Goal: Task Accomplishment & Management: Manage account settings

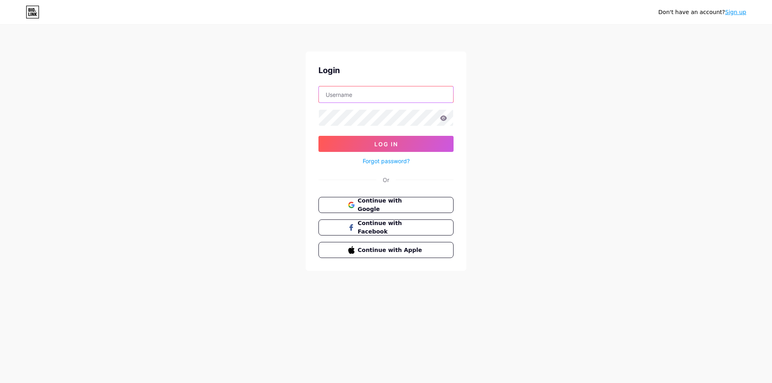
click at [357, 87] on input "text" at bounding box center [386, 94] width 134 height 16
type input "kperezmathias@gmail.com"
drag, startPoint x: 409, startPoint y: 97, endPoint x: 309, endPoint y: 87, distance: 100.7
click at [309, 87] on div "Login kperezmathias@gmail.com Log In Forgot password? Or Continue with Google C…" at bounding box center [386, 161] width 161 height 220
type input "catorceswimwear14@gmail.com"
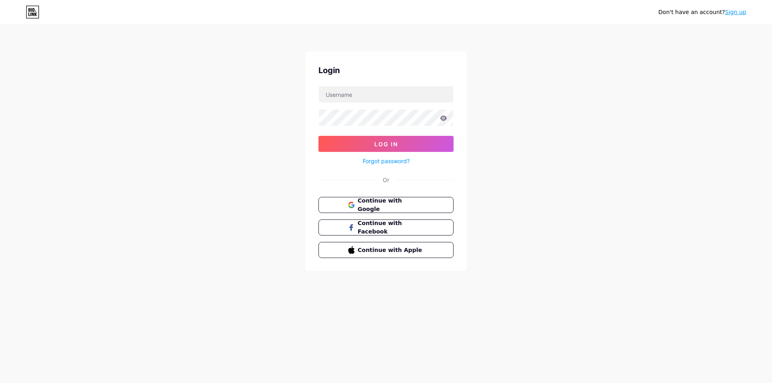
click at [738, 11] on link "Sign up" at bounding box center [735, 12] width 21 height 6
click at [390, 99] on input "text" at bounding box center [386, 94] width 134 height 16
click at [343, 95] on input "text" at bounding box center [386, 94] width 134 height 16
type input "kperezmathias@gmail.com"
click at [446, 120] on icon at bounding box center [443, 118] width 7 height 6
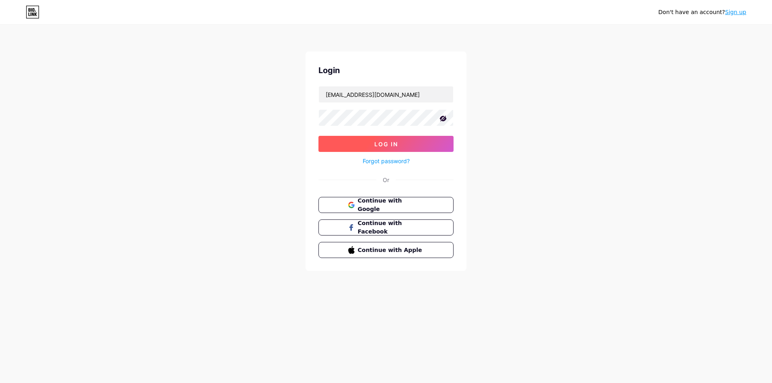
click at [407, 140] on button "Log In" at bounding box center [385, 144] width 135 height 16
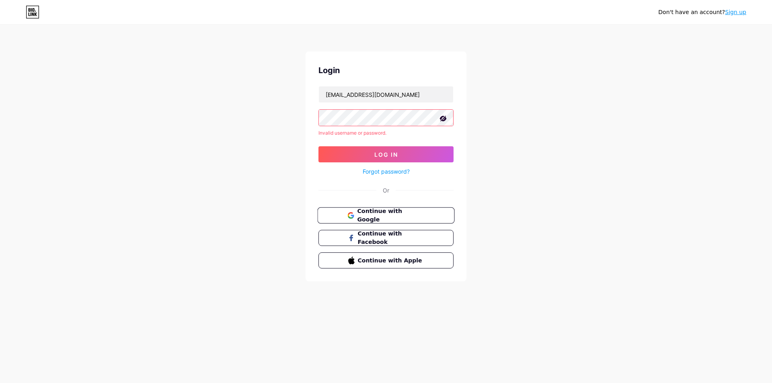
click at [377, 213] on span "Continue with Google" at bounding box center [390, 215] width 67 height 17
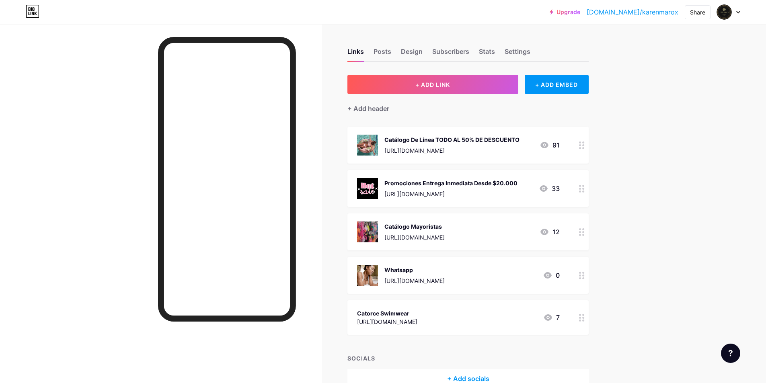
click at [488, 144] on div "Catálogo De Línea TODO AL 50% DE DESCUENTO [URL][DOMAIN_NAME]" at bounding box center [451, 145] width 135 height 21
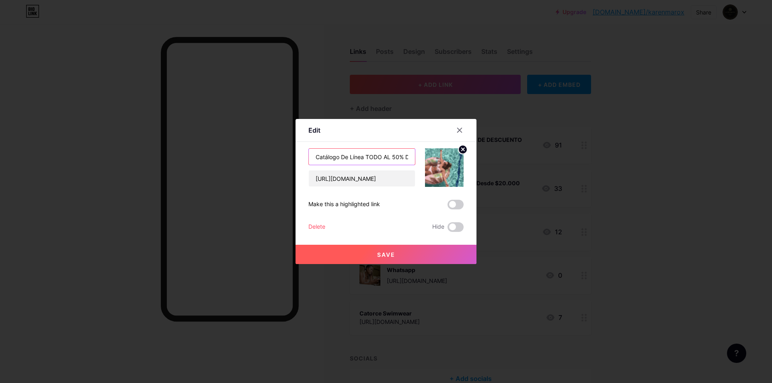
click at [366, 158] on input "Catálogo De Línea TODO AL 50% DE DESCUENTO" at bounding box center [362, 157] width 106 height 16
click at [349, 161] on input "Catálogo De Línea TODO AL 50% DE DESCUENTO" at bounding box center [362, 157] width 106 height 16
click at [365, 160] on input "Catálogo De Línea TODO AL 50% DE DESCUENTO" at bounding box center [362, 157] width 106 height 16
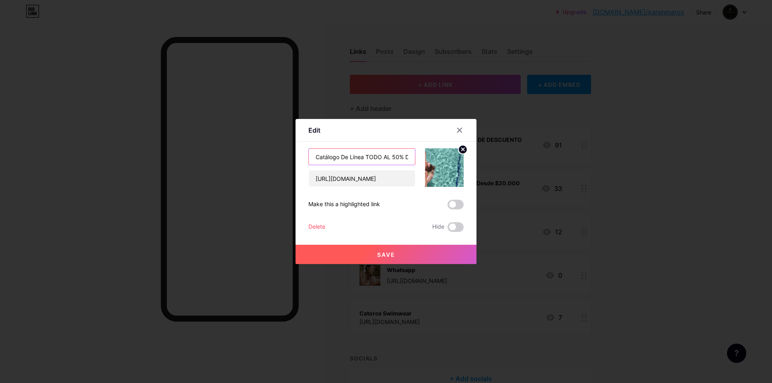
scroll to position [0, 41]
drag, startPoint x: 368, startPoint y: 158, endPoint x: 415, endPoint y: 156, distance: 47.5
click at [415, 156] on div "Catálogo De Línea TODO AL 50% DE DESCUENTO" at bounding box center [361, 156] width 107 height 17
type input "Catálogo De Línea"
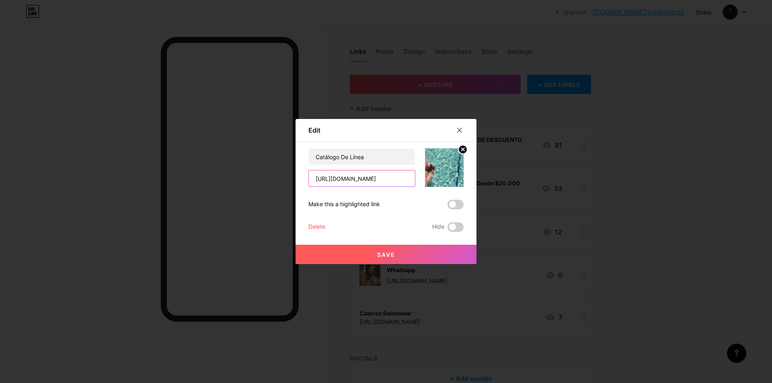
click at [381, 179] on input "[URL][DOMAIN_NAME]" at bounding box center [362, 179] width 106 height 16
type input "/DAGExtxLDmw/j_d7NyDSlFOXws7Q6xFLJw/edit?utm_content=DAGExtxLDmw&utm_campaign=d…"
click at [381, 179] on input "/DAGExtxLDmw/j_d7NyDSlFOXws7Q6xFLJw/edit?utm_content=DAGExtxLDmw&utm_campaign=d…" at bounding box center [362, 179] width 106 height 16
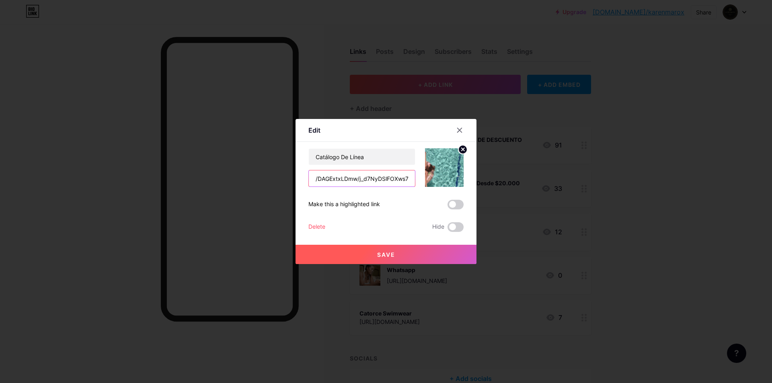
click at [381, 179] on input "/DAGExtxLDmw/j_d7NyDSlFOXws7Q6xFLJw/edit?utm_content=DAGExtxLDmw&utm_campaign=d…" at bounding box center [362, 179] width 106 height 16
paste input "[URL][DOMAIN_NAME]"
type input "[URL][DOMAIN_NAME]"
click at [405, 262] on button "Save" at bounding box center [386, 254] width 181 height 19
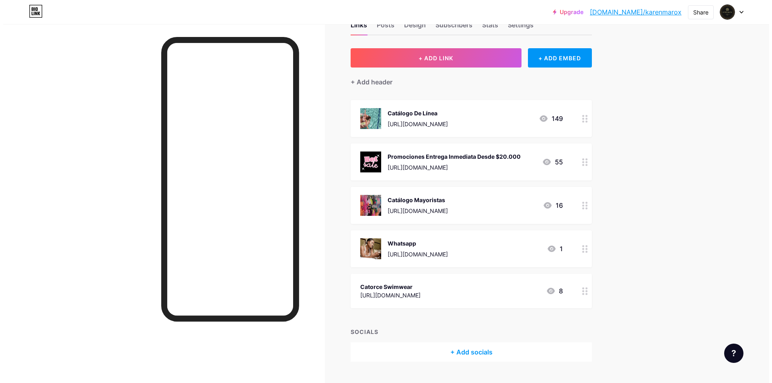
scroll to position [40, 0]
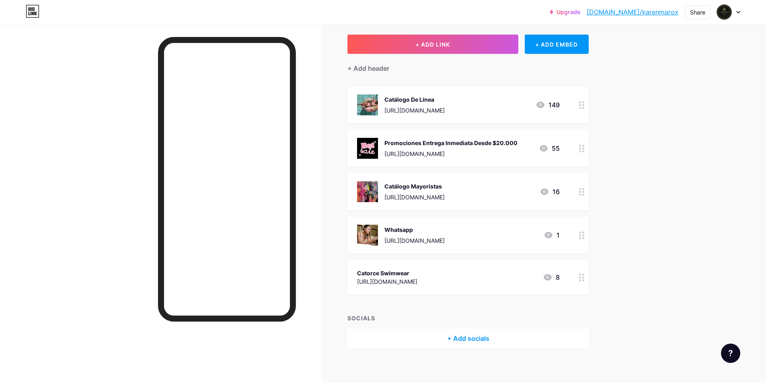
click at [445, 98] on div "Catálogo De Línea" at bounding box center [414, 99] width 60 height 8
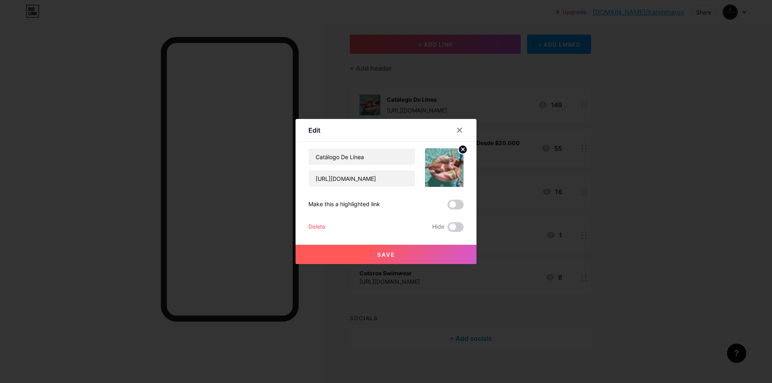
click at [458, 98] on div at bounding box center [386, 191] width 772 height 383
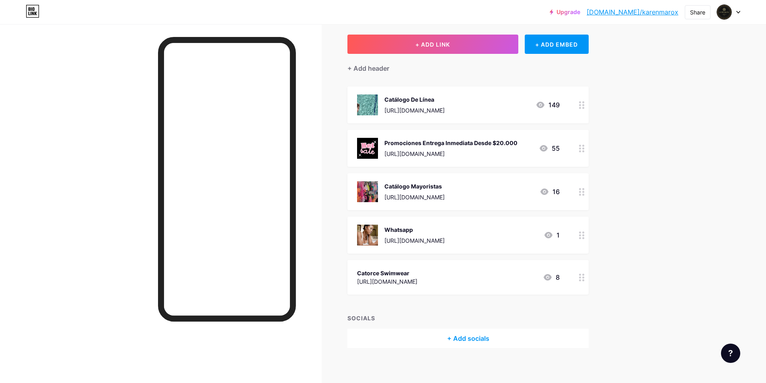
click at [460, 90] on div "Catálogo De Línea [URL][DOMAIN_NAME] 149" at bounding box center [467, 104] width 241 height 37
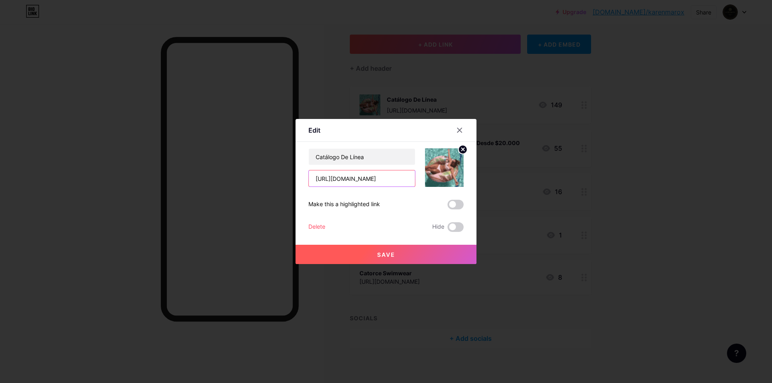
click at [382, 178] on input "[URL][DOMAIN_NAME]" at bounding box center [362, 179] width 106 height 16
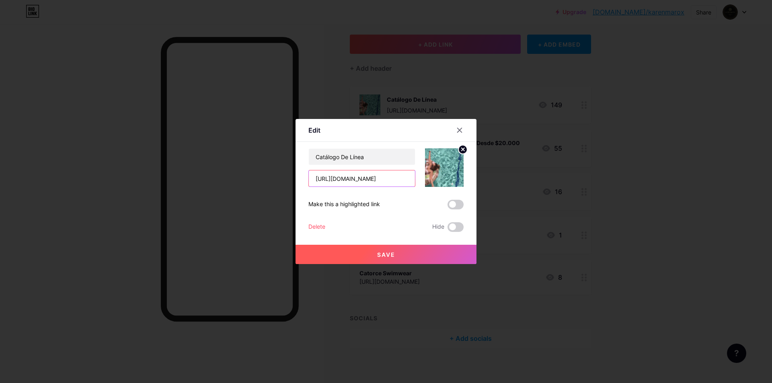
paste input "[DOMAIN_NAME][URL]"
type input "[URL][DOMAIN_NAME]"
click at [372, 259] on button "Save" at bounding box center [386, 254] width 181 height 19
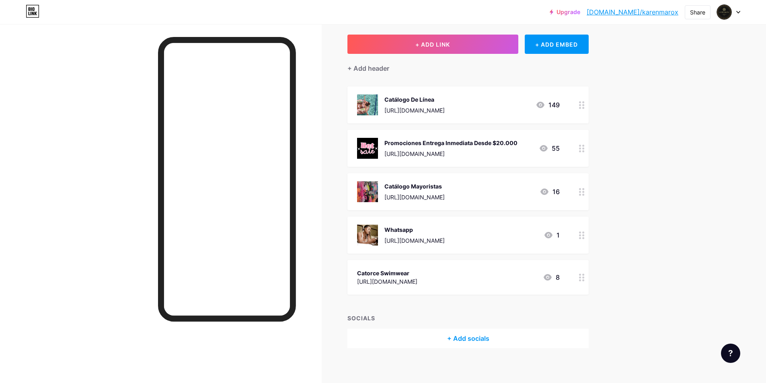
click at [445, 106] on div "[URL][DOMAIN_NAME]" at bounding box center [414, 110] width 60 height 8
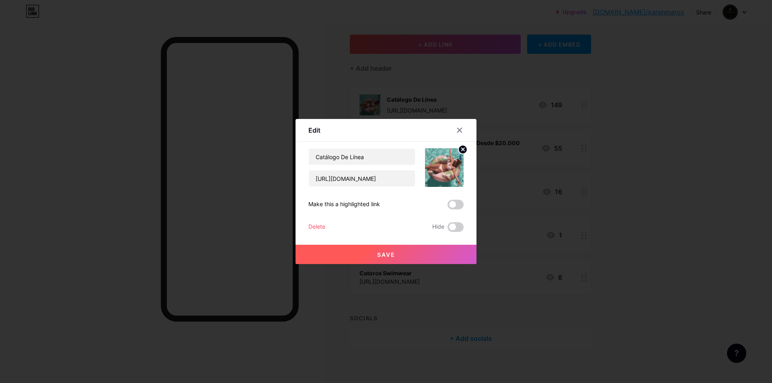
click at [466, 106] on div at bounding box center [386, 191] width 772 height 383
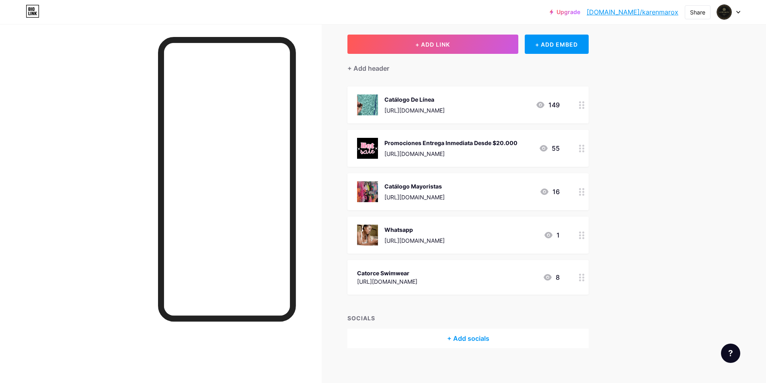
click at [424, 103] on div "Catálogo De Línea" at bounding box center [414, 99] width 60 height 8
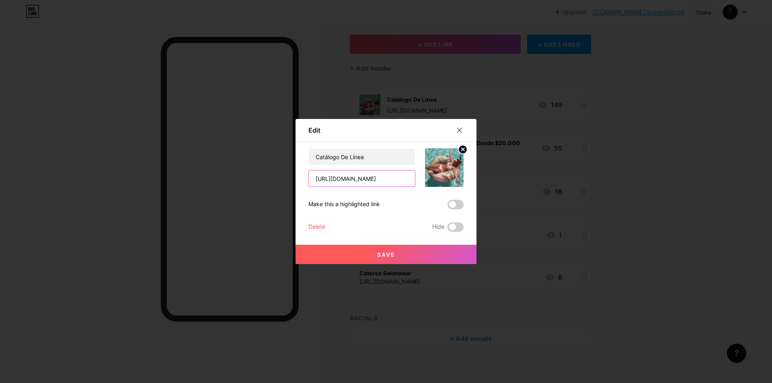
click at [373, 180] on input "[URL][DOMAIN_NAME]" at bounding box center [362, 179] width 106 height 16
click at [393, 249] on button "Save" at bounding box center [386, 254] width 181 height 19
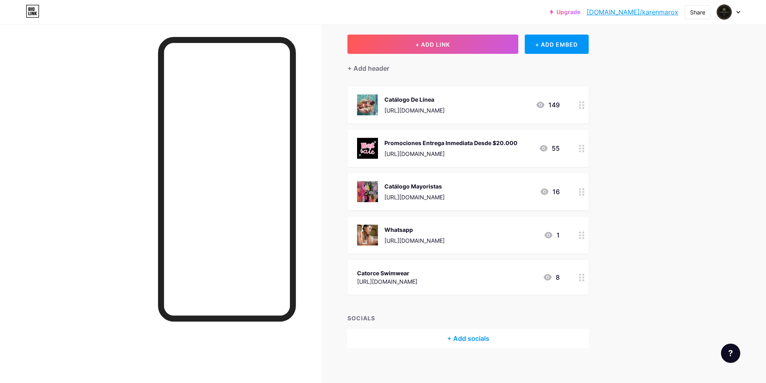
click at [420, 144] on div "Promociones Entrega Inmediata Desde $20.000" at bounding box center [450, 143] width 133 height 8
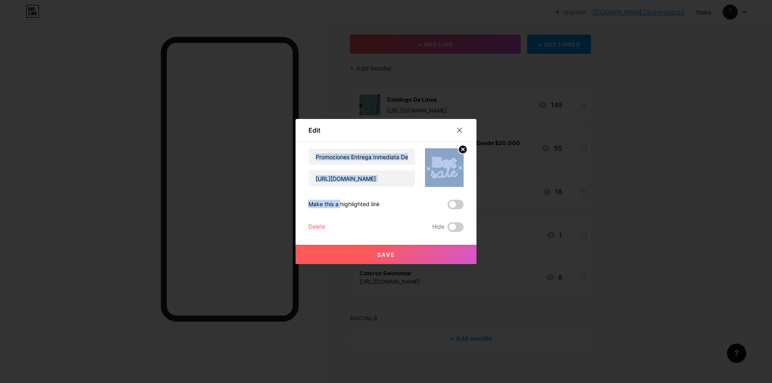
click at [420, 144] on div "Content YouTube Play YouTube video without leaving your page. ADD Vimeo Play Vi…" at bounding box center [385, 187] width 155 height 90
click at [462, 148] on icon at bounding box center [463, 149] width 3 height 3
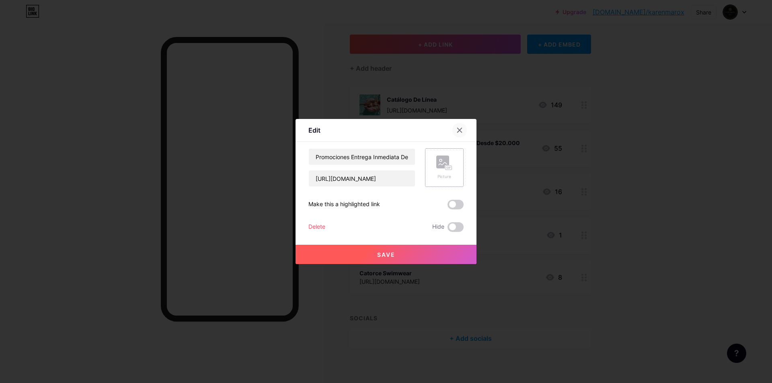
click at [456, 127] on div at bounding box center [459, 130] width 14 height 14
